Goal: Check status: Check status

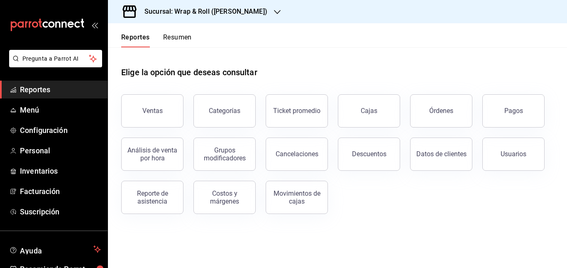
click at [246, 14] on h3 "Sucursal: Wrap & Roll ([PERSON_NAME])" at bounding box center [203, 12] width 130 height 10
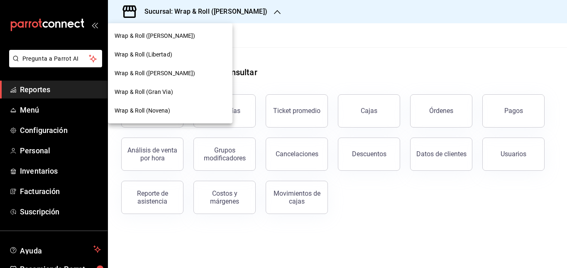
click at [186, 36] on div "Wrap & Roll ([PERSON_NAME])" at bounding box center [170, 36] width 111 height 9
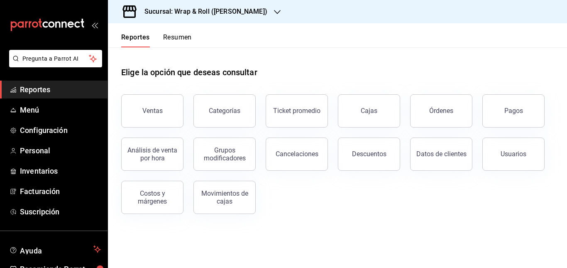
click at [174, 38] on button "Resumen" at bounding box center [177, 40] width 29 height 14
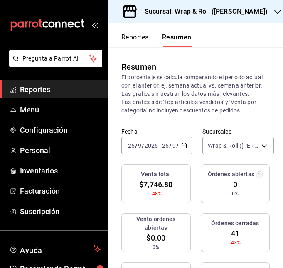
click at [92, 25] on icon "open_drawer_menu" at bounding box center [94, 25] width 4 height 6
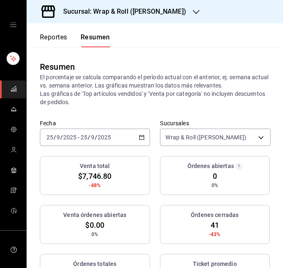
click at [107, 129] on div "[DATE] [DATE] - [DATE] [DATE]" at bounding box center [95, 137] width 110 height 17
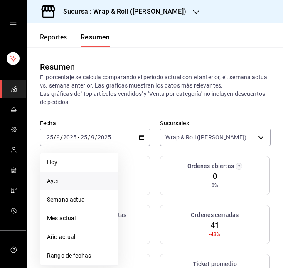
click at [75, 184] on span "Ayer" at bounding box center [79, 181] width 64 height 9
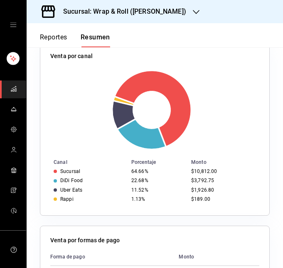
scroll to position [261, 0]
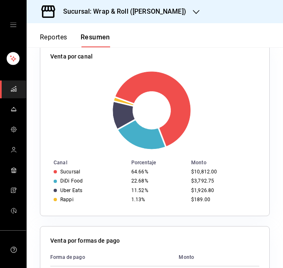
click at [162, 8] on h3 "Sucursal: Wrap & Roll ([PERSON_NAME])" at bounding box center [121, 12] width 130 height 10
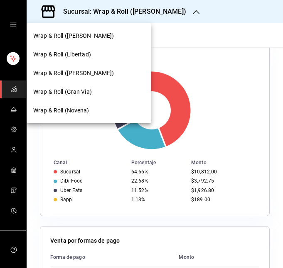
click at [86, 51] on span "Wrap & Roll (Libertad)" at bounding box center [62, 54] width 58 height 9
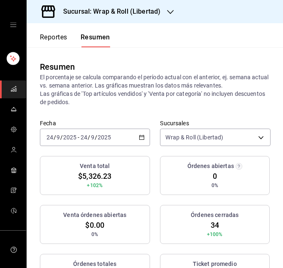
scroll to position [20, 0]
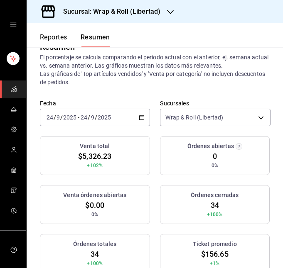
click at [133, 126] on div "[DATE] [DATE] - [DATE] [DATE]" at bounding box center [95, 117] width 110 height 17
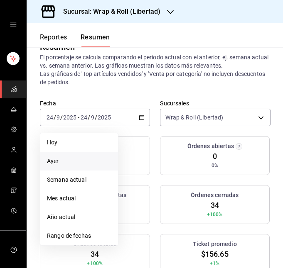
click at [87, 161] on span "Ayer" at bounding box center [79, 161] width 64 height 9
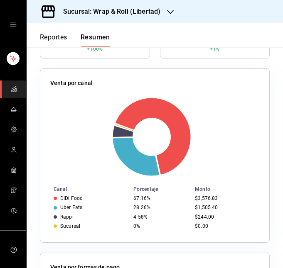
scroll to position [235, 0]
click at [147, 20] on div "Sucursal: Wrap & Roll (Libertad)" at bounding box center [105, 11] width 144 height 23
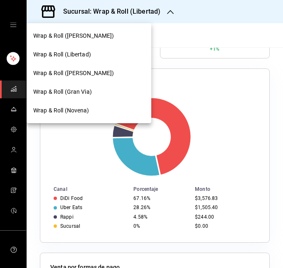
click at [94, 74] on span "Wrap & Roll ([PERSON_NAME])" at bounding box center [73, 73] width 81 height 9
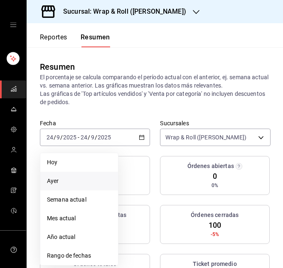
click at [88, 176] on li "Ayer" at bounding box center [79, 181] width 78 height 19
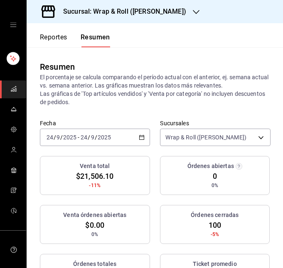
scroll to position [17, 0]
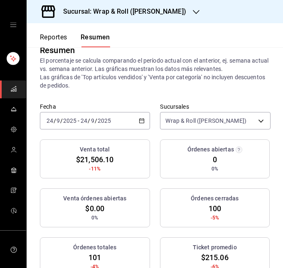
click at [120, 120] on div "[DATE] [DATE] - [DATE] [DATE]" at bounding box center [95, 120] width 110 height 17
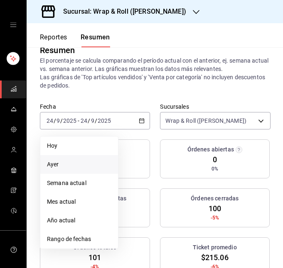
click at [75, 163] on span "Ayer" at bounding box center [79, 164] width 64 height 9
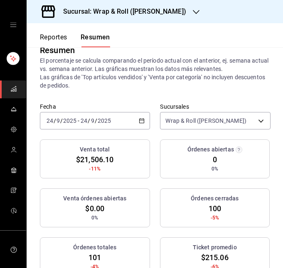
click at [148, 167] on div "Venta total $21,506.10 -11% Órdenes abiertas 0 0% Venta órdenes abiertas $0.00 …" at bounding box center [155, 213] width 230 height 147
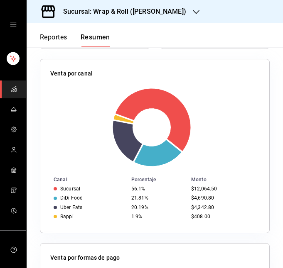
scroll to position [247, 0]
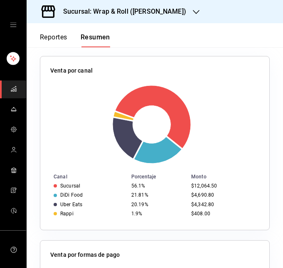
click at [176, 9] on div "Sucursal: Wrap & Roll ([PERSON_NAME])" at bounding box center [117, 11] width 169 height 23
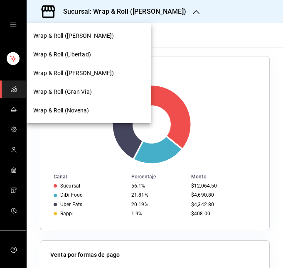
click at [91, 86] on div "Wrap & Roll (Gran Via)" at bounding box center [89, 92] width 125 height 19
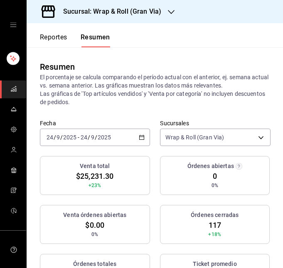
click at [127, 136] on div "[DATE] [DATE] - [DATE] [DATE]" at bounding box center [95, 137] width 110 height 17
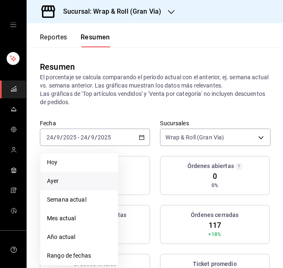
click at [81, 183] on span "Ayer" at bounding box center [79, 181] width 64 height 9
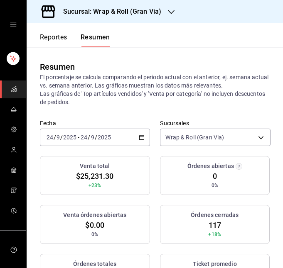
click at [120, 137] on div "[DATE] [DATE] - [DATE] [DATE]" at bounding box center [95, 137] width 110 height 17
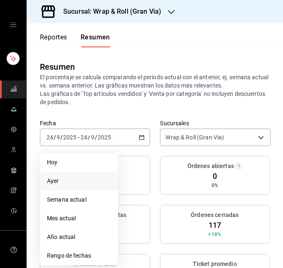
click at [80, 184] on span "Ayer" at bounding box center [79, 181] width 64 height 9
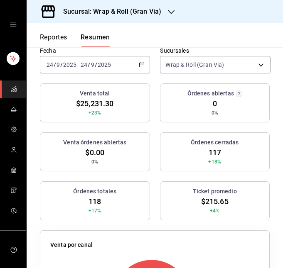
scroll to position [0, 0]
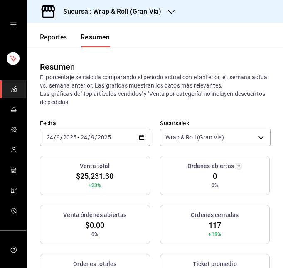
click at [121, 135] on div "[DATE] [DATE] - [DATE] [DATE]" at bounding box center [95, 137] width 110 height 17
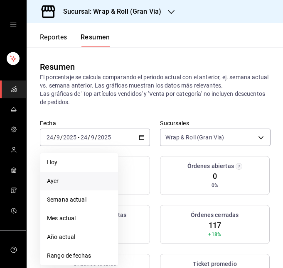
click at [74, 185] on span "Ayer" at bounding box center [79, 181] width 64 height 9
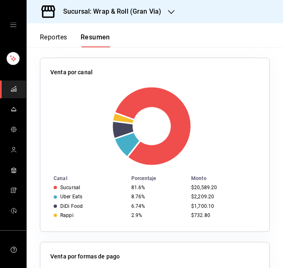
scroll to position [245, 0]
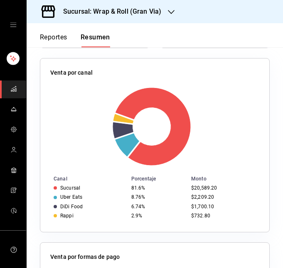
click at [170, 12] on icon "button" at bounding box center [171, 12] width 7 height 7
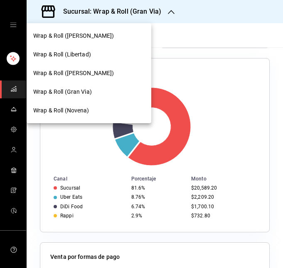
click at [89, 113] on span "Wrap & Roll (Novena)" at bounding box center [61, 110] width 56 height 9
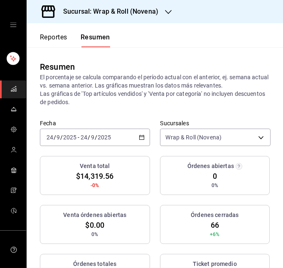
click at [133, 130] on div "[DATE] [DATE] - [DATE] [DATE]" at bounding box center [95, 137] width 110 height 17
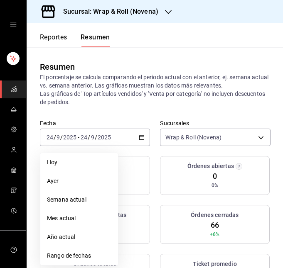
click at [72, 182] on span "Ayer" at bounding box center [79, 181] width 64 height 9
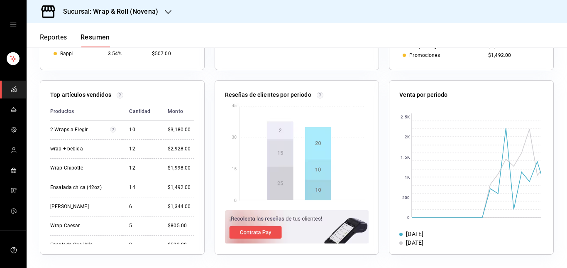
scroll to position [293, 0]
